Goal: Task Accomplishment & Management: Use online tool/utility

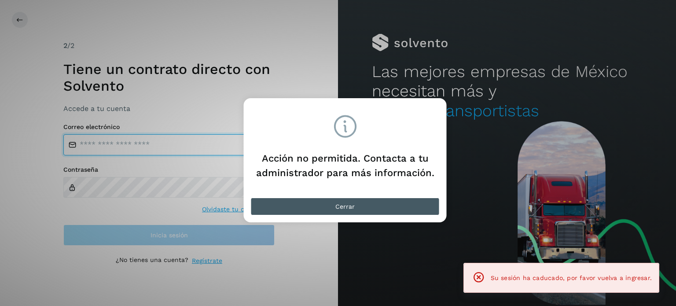
type input "**********"
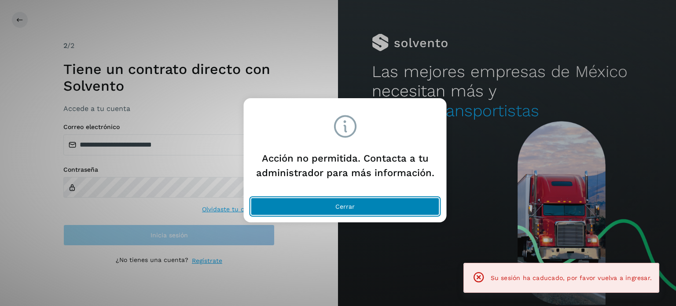
click at [324, 205] on button "Cerrar" at bounding box center [345, 207] width 189 height 18
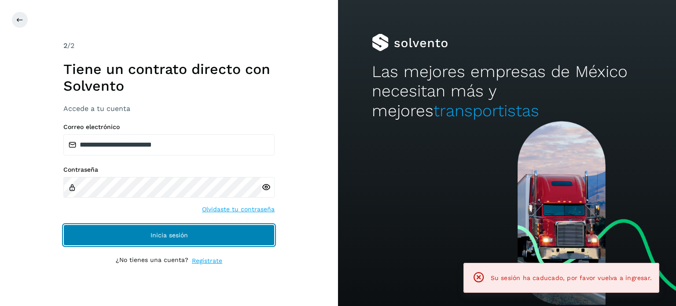
click at [170, 235] on span "Inicia sesión" at bounding box center [169, 235] width 37 height 6
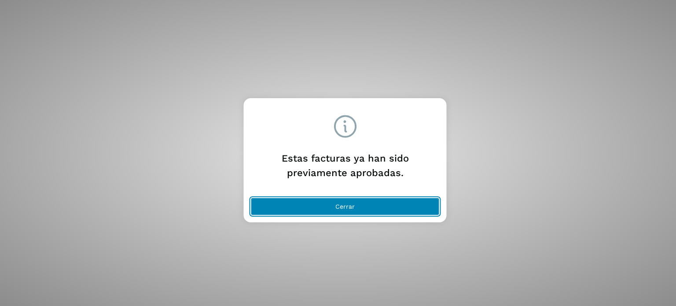
click at [382, 202] on button "Cerrar" at bounding box center [345, 207] width 189 height 18
